Goal: Register for event/course

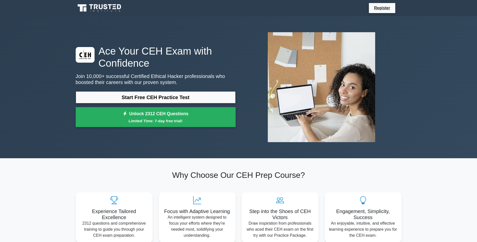
click at [40, 101] on div "Ace Your CEH Exam with Confidence Join 10,000+ successful Certified Ethical Hac…" at bounding box center [238, 87] width 477 height 142
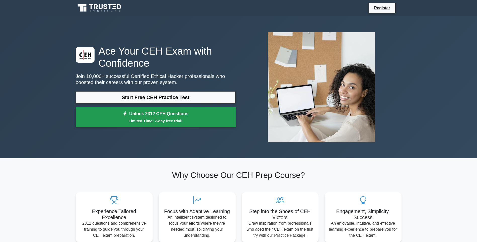
click at [99, 107] on link "Unlock 2312 CEH Questions Limited Time: 7-day free trial!" at bounding box center [156, 117] width 160 height 20
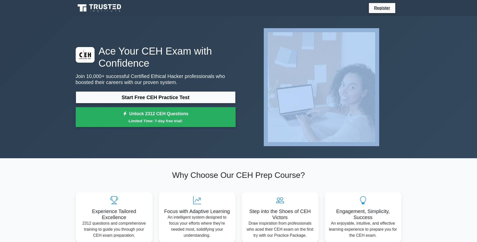
click at [100, 107] on div "Start Free CEH Practice Test Unlock 2312 CEH Questions Limited Time: 7-day free…" at bounding box center [156, 110] width 160 height 38
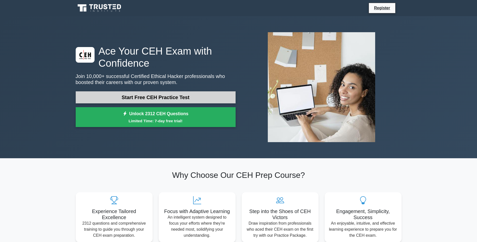
click at [116, 94] on link "Start Free CEH Practice Test" at bounding box center [156, 97] width 160 height 12
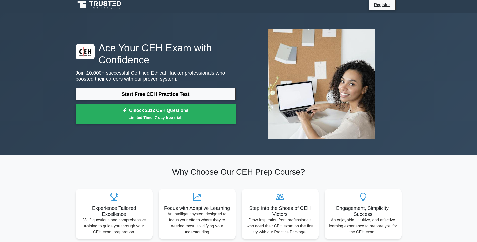
scroll to position [25, 0]
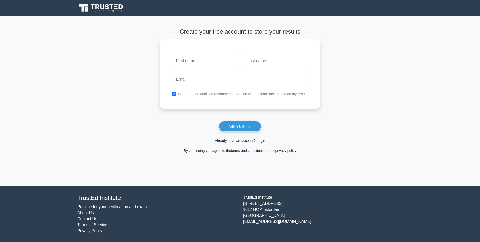
click at [116, 94] on main "Create your free account to store your results Send me personalized recommendat…" at bounding box center [240, 101] width 480 height 170
drag, startPoint x: 0, startPoint y: 0, endPoint x: 119, endPoint y: 86, distance: 146.7
